Goal: Transaction & Acquisition: Purchase product/service

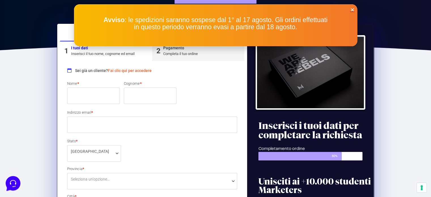
click at [352, 10] on icon "Close" at bounding box center [352, 10] width 4 height 4
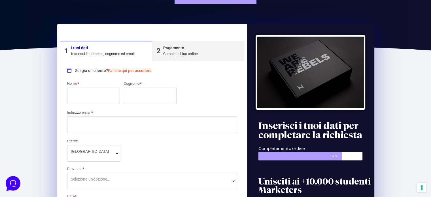
click at [132, 69] on link "Fai clic qui per accedere" at bounding box center [130, 70] width 44 height 5
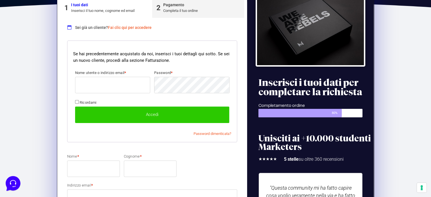
scroll to position [138, 0]
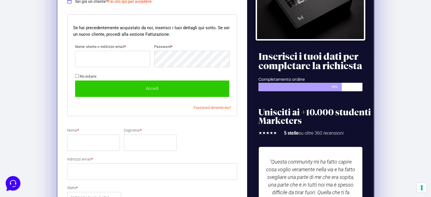
click at [126, 55] on input "Nome utente o indirizzo email *" at bounding box center [112, 59] width 75 height 16
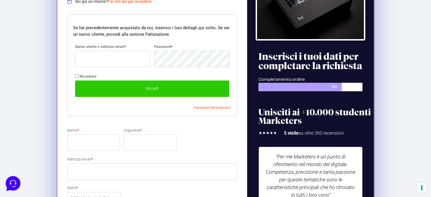
paste input "antoniosimone.work@gmail.com"
type input "antoniosimone.work@gmail.com"
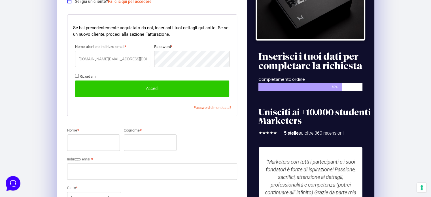
click at [77, 76] on input "Ricordami" at bounding box center [77, 76] width 4 height 4
checkbox input "true"
click at [117, 87] on button "Accedi" at bounding box center [152, 89] width 154 height 16
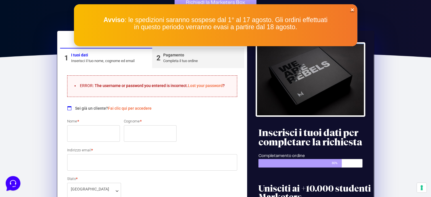
scroll to position [65, 0]
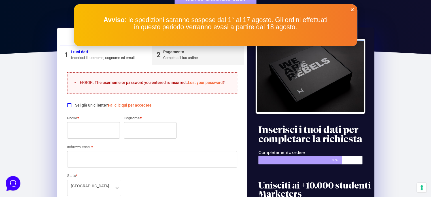
click at [211, 82] on link "Lost your password" at bounding box center [205, 82] width 35 height 5
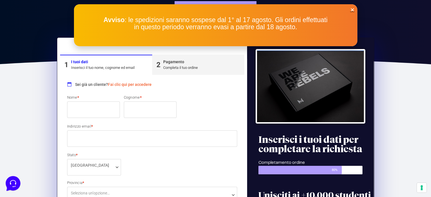
scroll to position [56, 0]
click at [352, 11] on icon "Close" at bounding box center [352, 10] width 4 height 4
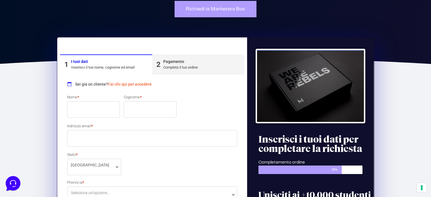
click at [83, 111] on input "Nome *" at bounding box center [93, 109] width 53 height 16
type input "Antonio"
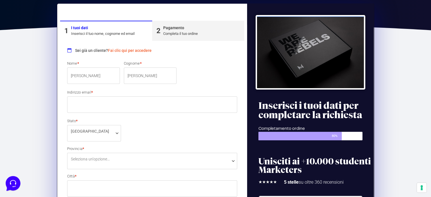
scroll to position [90, 0]
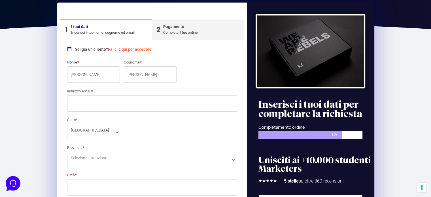
type input "Simone"
click at [89, 102] on input "Indirizzo email *" at bounding box center [152, 103] width 170 height 16
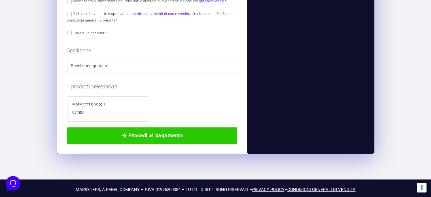
scroll to position [413, 0]
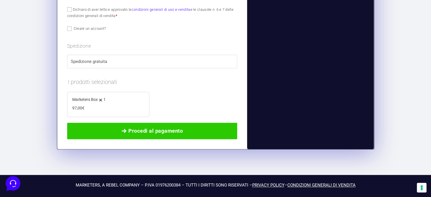
click at [89, 102] on div "Marketers Box 1" at bounding box center [108, 99] width 72 height 7
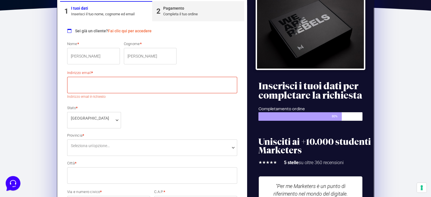
scroll to position [109, 0]
click at [97, 84] on input "Indirizzo email *" at bounding box center [152, 85] width 170 height 16
paste input "antoniosimone.work@gmail.com"
type input "antoniosimone.work@gmail.com"
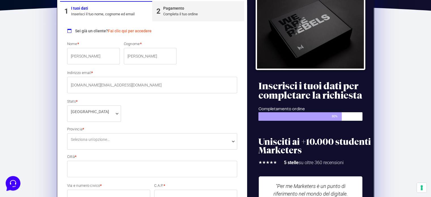
click at [159, 109] on div "Nome * Antonio Cognome * Simone Indirizzo email * antoniosimone.work@gmail.com …" at bounding box center [152, 184] width 174 height 287
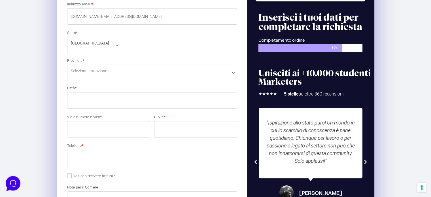
scroll to position [178, 0]
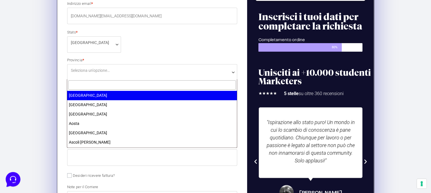
click at [130, 75] on span "Seleziona un'opzione…" at bounding box center [152, 72] width 170 height 16
select select "AG"
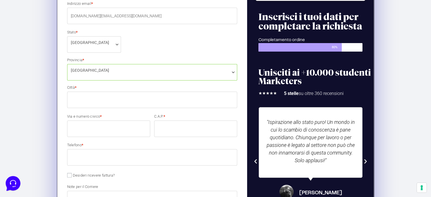
click at [102, 95] on input "Città *" at bounding box center [152, 100] width 170 height 16
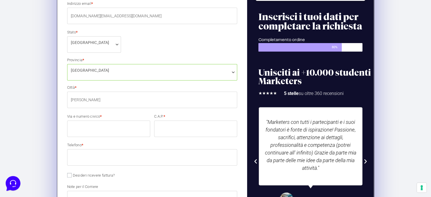
type input "Favara"
click at [94, 126] on input "Via e numero civico *" at bounding box center [108, 128] width 83 height 16
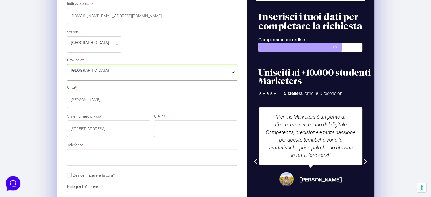
type input "Via Dei Dioscuri 3"
click at [187, 127] on input "C.A.P. *" at bounding box center [195, 128] width 83 height 16
type input "92026"
click at [121, 158] on input "Telefono *" at bounding box center [152, 157] width 170 height 16
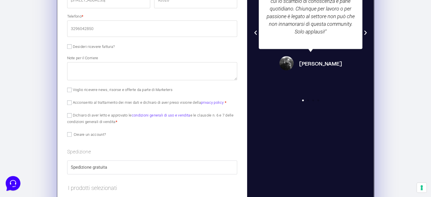
scroll to position [307, 0]
type input "3296042850"
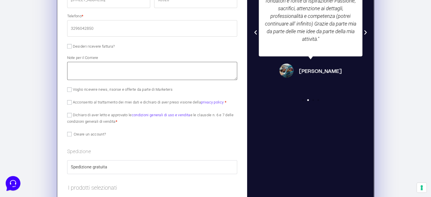
click at [128, 70] on textarea "Note per il Corriere" at bounding box center [152, 71] width 170 height 18
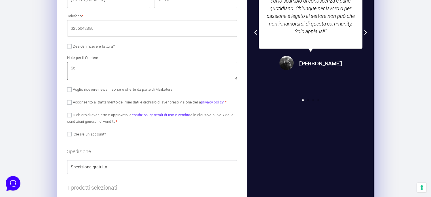
type textarea "S"
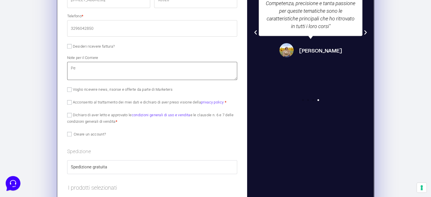
type textarea "P"
type textarea "S"
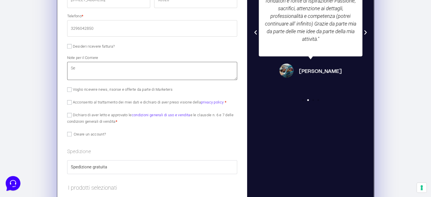
type textarea "S"
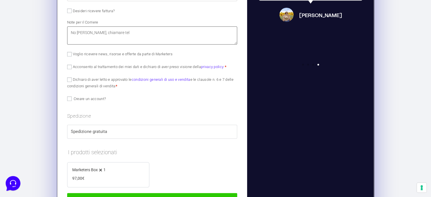
scroll to position [345, 0]
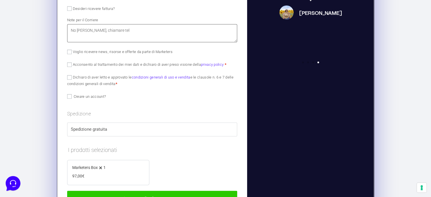
type textarea "No campanello, chiamare tel"
click at [68, 51] on input "Voglio ricevere news, risorse e offerte da parte di Marketers" at bounding box center [69, 52] width 5 height 5
checkbox input "true"
click at [69, 63] on input "Acconsento al trattamento dei miei dati e dichiaro di aver preso visione della …" at bounding box center [69, 64] width 5 height 5
checkbox input "true"
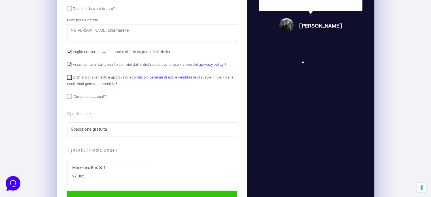
click at [70, 77] on input "Dichiaro di aver letto e approvato le condizioni generali di uso e vendita e le…" at bounding box center [69, 77] width 5 height 5
checkbox input "true"
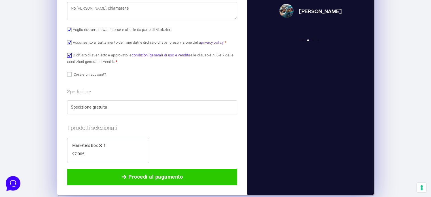
scroll to position [367, 0]
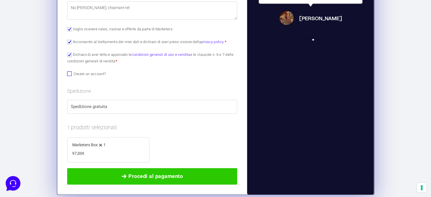
click at [68, 75] on input "Creare un account?" at bounding box center [69, 73] width 5 height 5
checkbox input "true"
click at [120, 148] on div "Marketers Box 1 − 1 + 97,00 €" at bounding box center [108, 148] width 72 height 15
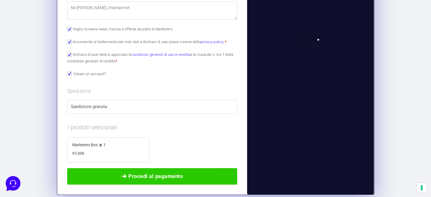
click at [120, 148] on div "Marketers Box 1 − 1 + 97,00 €" at bounding box center [108, 148] width 72 height 15
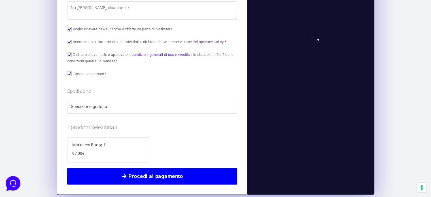
click at [151, 175] on span "Procedi al pagamento" at bounding box center [155, 176] width 54 height 8
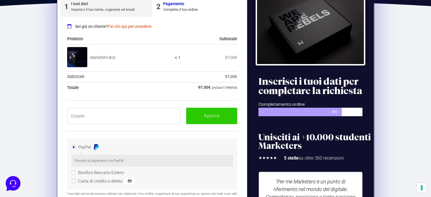
scroll to position [96, 0]
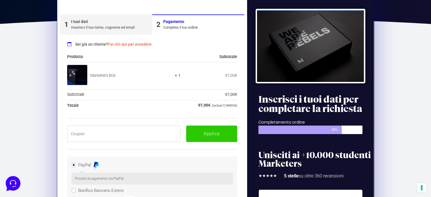
click at [102, 136] on input "text" at bounding box center [124, 134] width 114 height 16
paste input "BOXPRO100OFF"
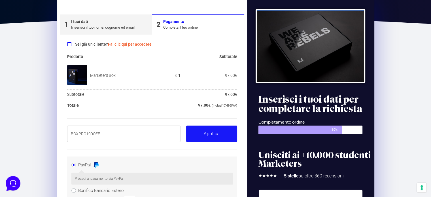
type input "BOXPRO100OFF"
click at [209, 136] on button "Applica" at bounding box center [211, 134] width 51 height 16
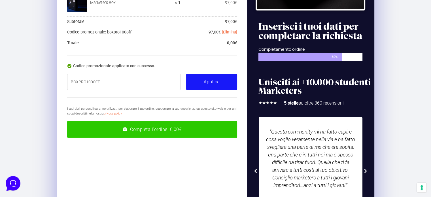
scroll to position [169, 0]
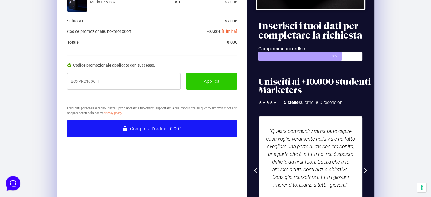
click at [149, 128] on button "Completa l'ordine 0,00€" at bounding box center [152, 128] width 170 height 17
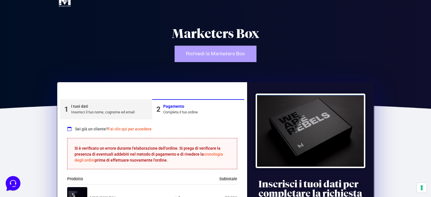
scroll to position [0, 0]
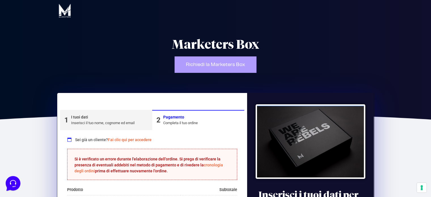
click at [133, 140] on link "Fai clic qui per accedere" at bounding box center [130, 139] width 44 height 5
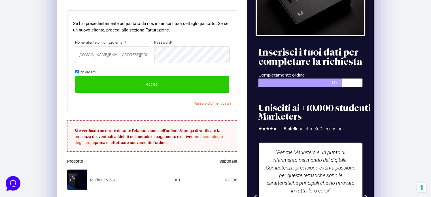
scroll to position [143, 0]
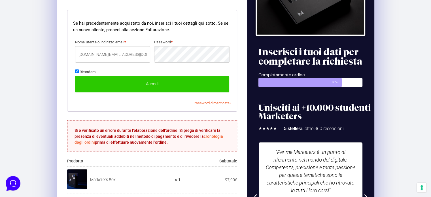
click at [129, 86] on button "Accedi" at bounding box center [152, 84] width 154 height 16
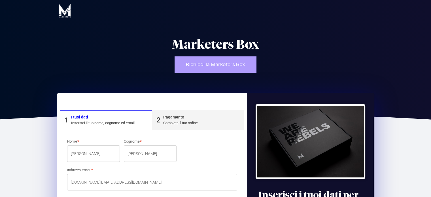
select select "AG"
select select
select select "AG"
select select
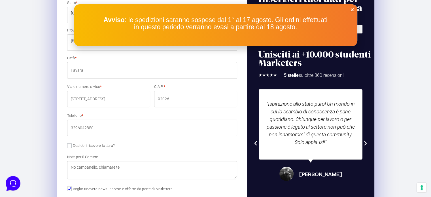
scroll to position [196, 0]
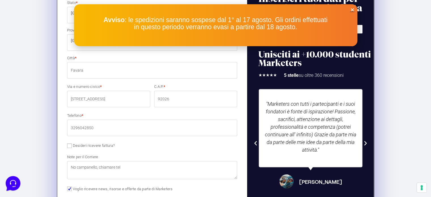
click at [351, 10] on icon "Close" at bounding box center [352, 10] width 4 height 4
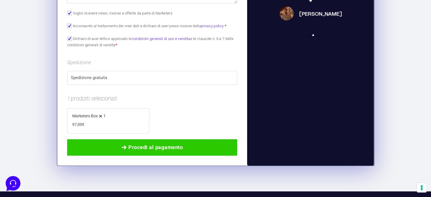
scroll to position [388, 0]
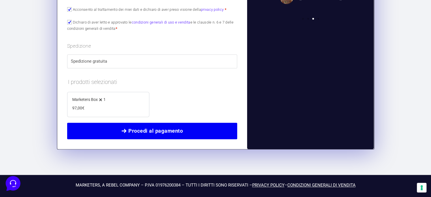
click at [171, 129] on span "Procedi al pagamento" at bounding box center [155, 131] width 54 height 8
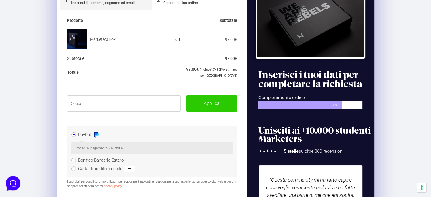
scroll to position [96, 0]
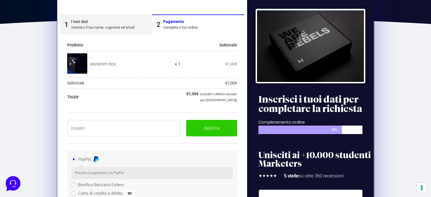
click at [114, 128] on input "text" at bounding box center [124, 128] width 114 height 16
paste input "LzQj!0N97$oL"
type input "L"
paste input "BOXPRO100OFF"
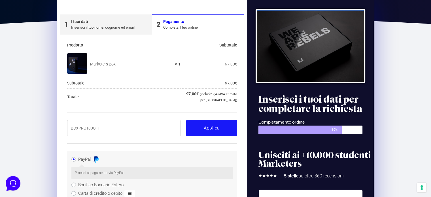
type input "BOXPRO100OFF"
click at [201, 124] on button "Applica" at bounding box center [211, 128] width 51 height 16
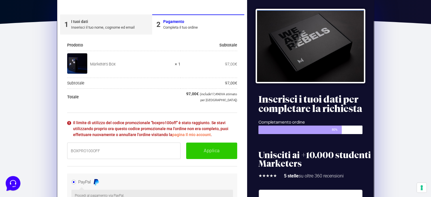
click at [183, 134] on link "pagina Il mio account" at bounding box center [191, 134] width 39 height 5
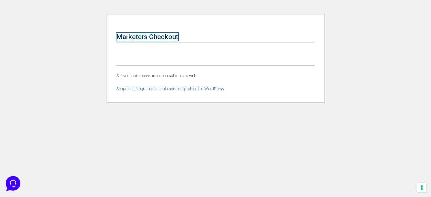
click at [136, 38] on link "Marketers Checkout" at bounding box center [148, 37] width 62 height 8
